Goal: Task Accomplishment & Management: Use online tool/utility

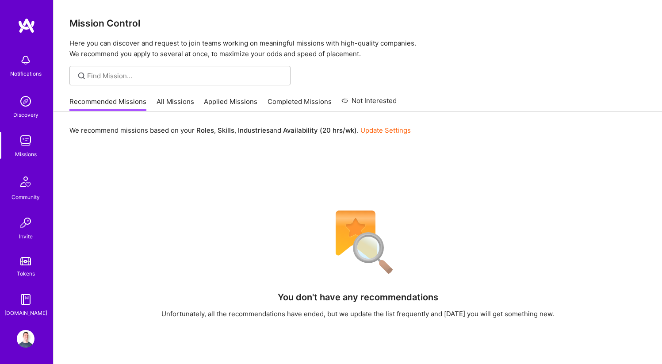
click at [28, 185] on img at bounding box center [25, 181] width 21 height 21
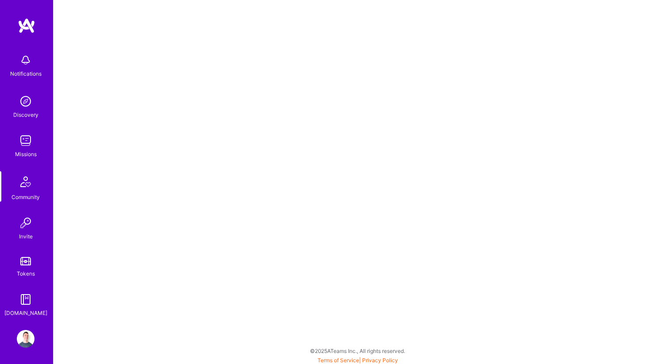
click at [27, 139] on img at bounding box center [26, 141] width 18 height 18
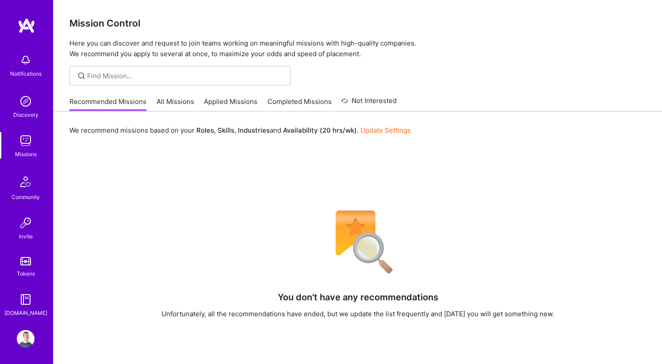
click at [181, 101] on link "All Missions" at bounding box center [176, 104] width 38 height 15
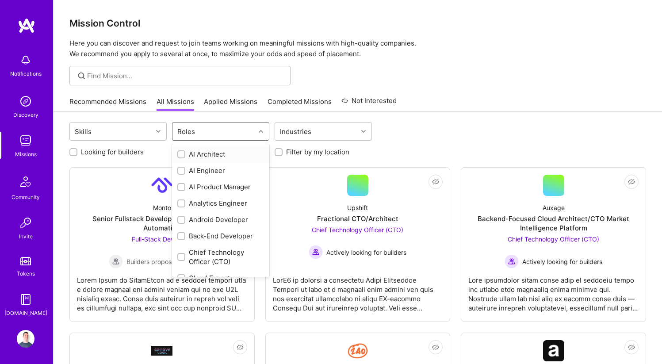
click at [186, 131] on div "Roles" at bounding box center [186, 131] width 22 height 13
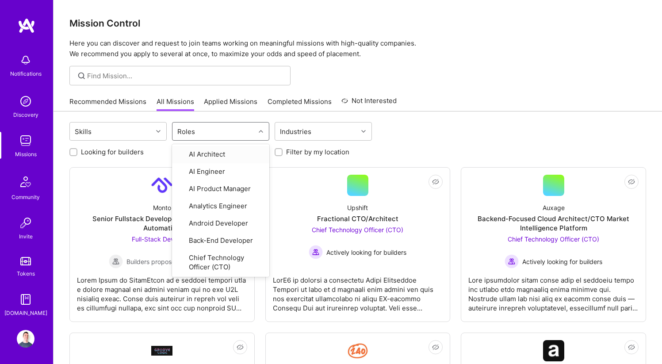
click at [242, 104] on link "Applied Missions" at bounding box center [231, 104] width 54 height 15
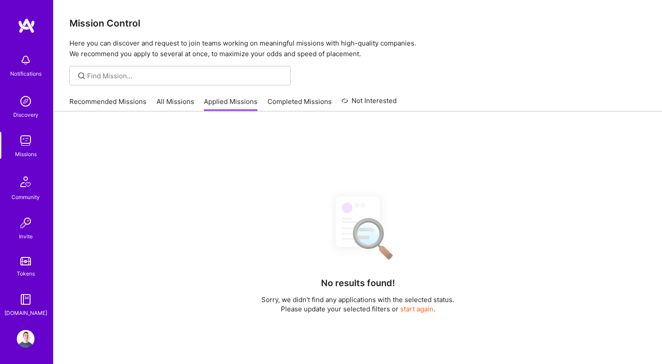
click at [284, 98] on link "Completed Missions" at bounding box center [300, 104] width 64 height 15
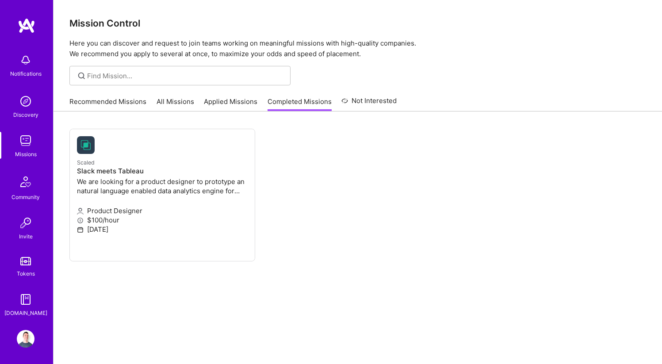
click at [251, 103] on link "Applied Missions" at bounding box center [231, 104] width 54 height 15
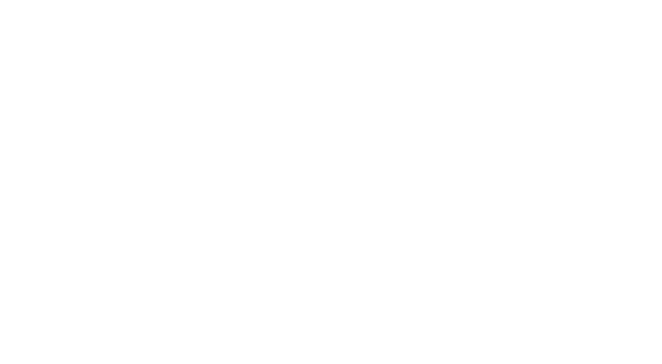
click at [0, 0] on link "All Missions" at bounding box center [0, 0] width 0 height 0
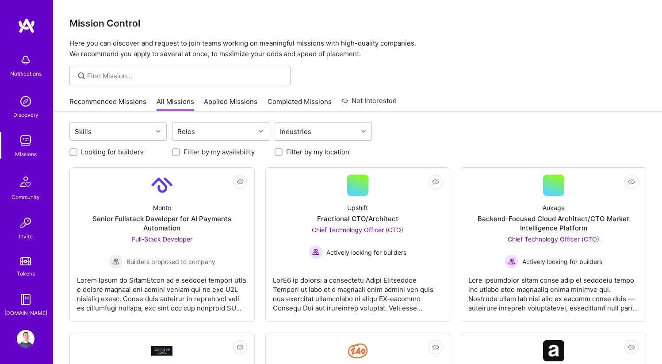
click at [281, 151] on input "Filter by my location" at bounding box center [280, 153] width 6 height 6
checkbox input "true"
click at [177, 151] on input "Filter by my availability" at bounding box center [177, 153] width 6 height 6
checkbox input "true"
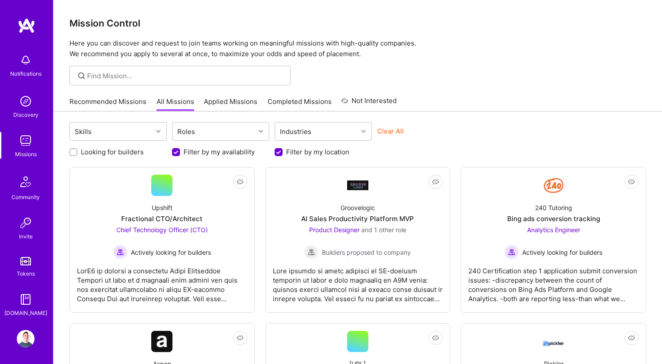
click at [72, 150] on input "Looking for builders" at bounding box center [74, 153] width 6 height 6
checkbox input "true"
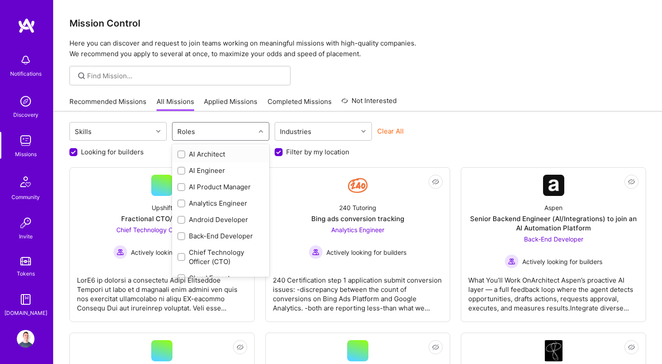
click at [243, 133] on div "Roles" at bounding box center [214, 132] width 83 height 18
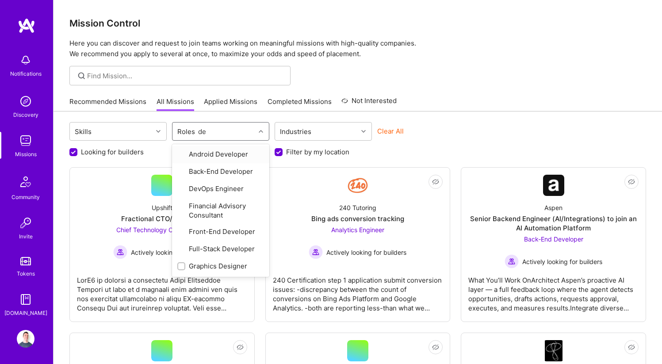
type input "des"
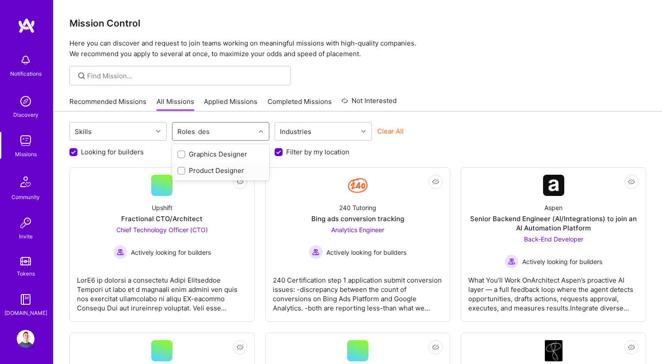
click at [183, 168] on input "checkbox" at bounding box center [182, 171] width 6 height 6
checkbox input "true"
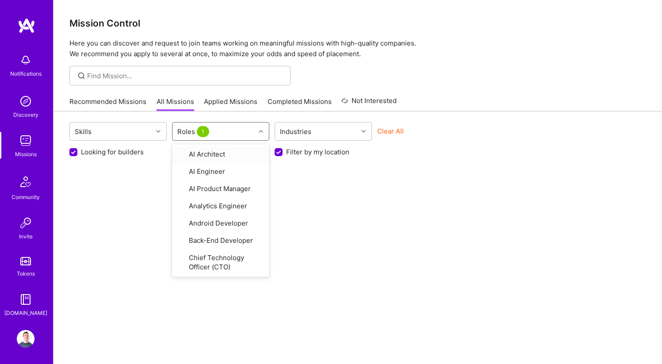
click at [514, 123] on div "Skills option Product Designer, selected. option AI Architect focused, 1 of 33.…" at bounding box center [357, 132] width 577 height 21
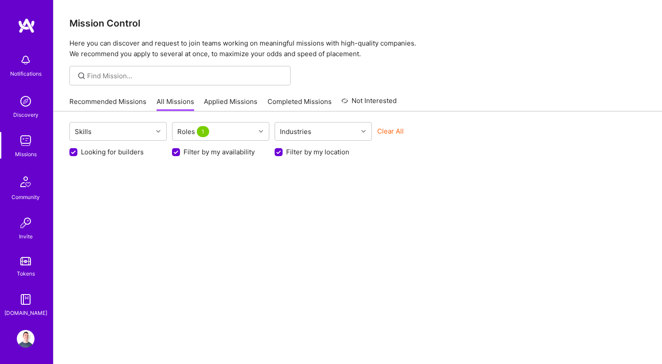
click at [70, 152] on input "Looking for builders" at bounding box center [74, 153] width 8 height 8
checkbox input "false"
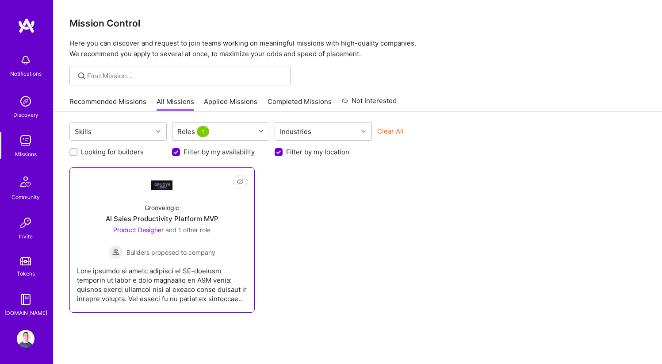
drag, startPoint x: 70, startPoint y: 152, endPoint x: 74, endPoint y: 192, distance: 40.9
click at [74, 192] on div "Skills Roles 1 Industries Clear All Looking for builders Filter by my availabil…" at bounding box center [358, 256] width 609 height 291
click at [165, 191] on div at bounding box center [161, 185] width 21 height 21
click at [309, 100] on link "Completed Missions" at bounding box center [300, 104] width 64 height 15
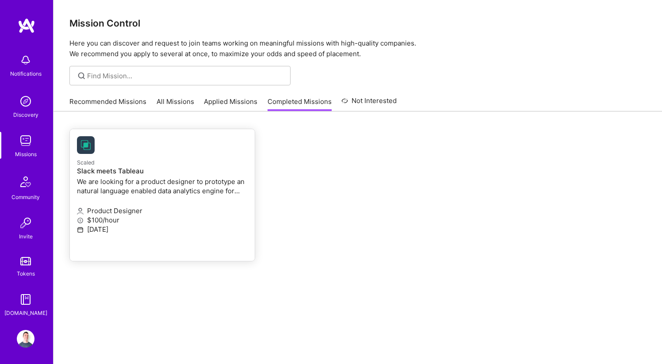
click at [126, 165] on p "Scaled" at bounding box center [162, 163] width 171 height 10
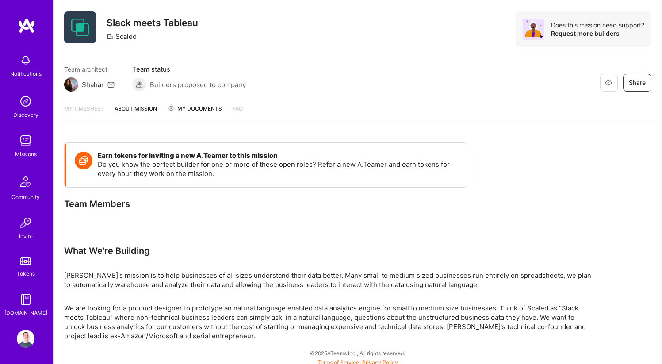
scroll to position [24, 0]
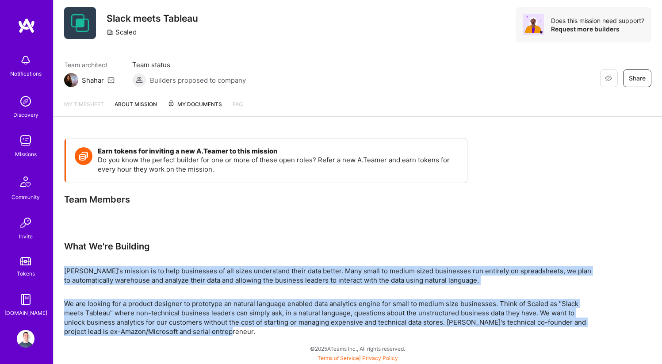
drag, startPoint x: 62, startPoint y: 268, endPoint x: 252, endPoint y: 334, distance: 201.2
click at [252, 334] on div "Earn tokens for inviting a new [PERSON_NAME] to this mission Do you know the pe…" at bounding box center [358, 245] width 609 height 237
copy div "[PERSON_NAME]'s mission is to help businesses of all sizes understand their dat…"
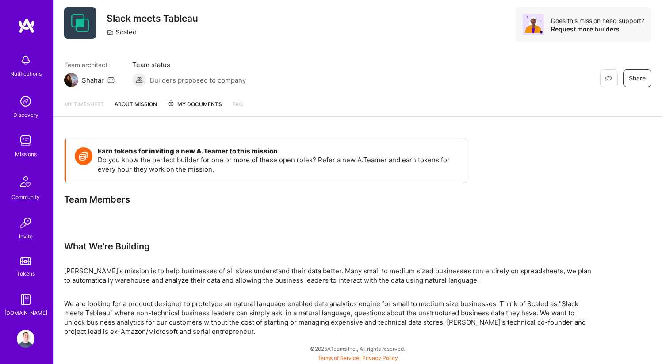
click at [241, 250] on div "What We're Building" at bounding box center [329, 247] width 531 height 12
click at [101, 271] on p "[PERSON_NAME]'s mission is to help businesses of all sizes understand their dat…" at bounding box center [329, 275] width 531 height 19
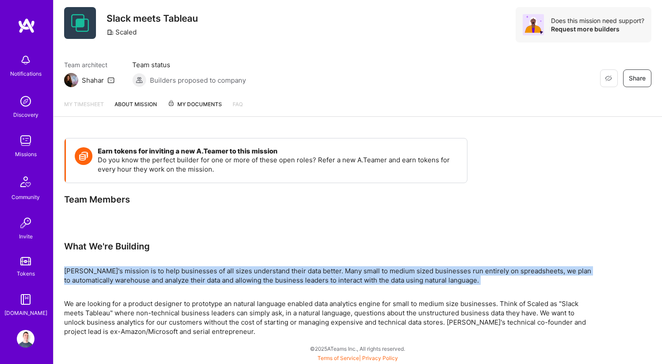
click at [101, 271] on p "[PERSON_NAME]'s mission is to help businesses of all sizes understand their dat…" at bounding box center [329, 275] width 531 height 19
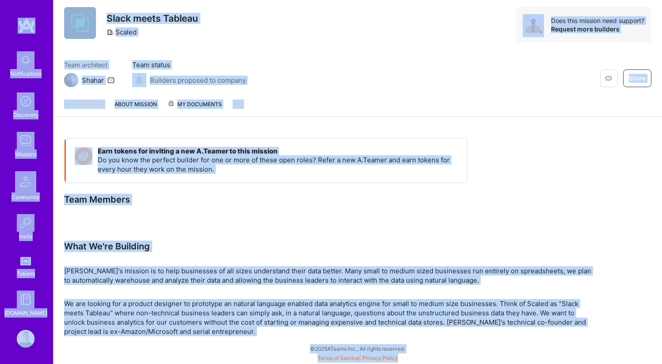
click at [122, 278] on p "[PERSON_NAME]'s mission is to help businesses of all sizes understand their dat…" at bounding box center [329, 275] width 531 height 19
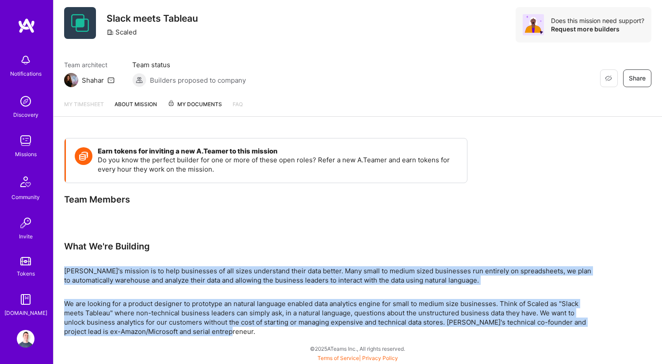
drag, startPoint x: 65, startPoint y: 268, endPoint x: 239, endPoint y: 334, distance: 186.5
click at [239, 334] on div "Earn tokens for inviting a new [PERSON_NAME] to this mission Do you know the pe…" at bounding box center [329, 237] width 531 height 198
copy div "[PERSON_NAME]'s mission is to help businesses of all sizes understand their dat…"
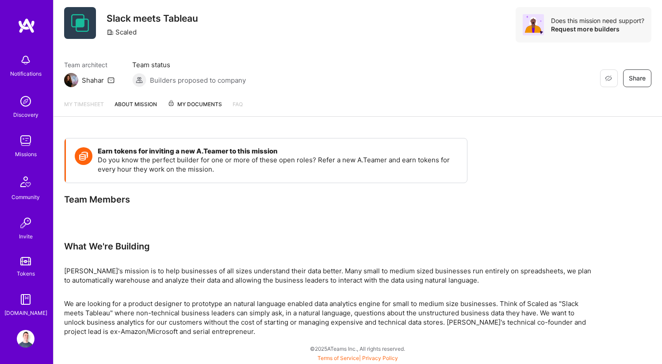
click at [407, 299] on p "We are looking for a product designer to prototype an natural language enabled …" at bounding box center [329, 317] width 531 height 37
